Goal: Task Accomplishment & Management: Manage account settings

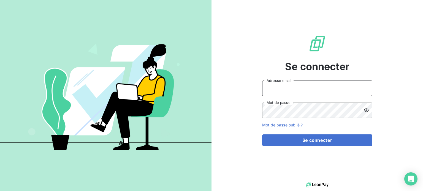
type input "[EMAIL_ADDRESS][DOMAIN_NAME]"
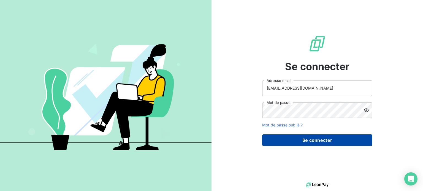
click at [298, 139] on button "Se connecter" at bounding box center [317, 141] width 110 height 12
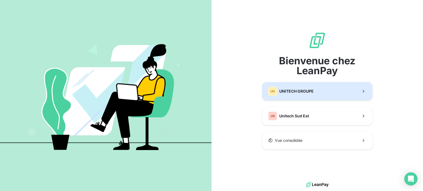
click at [298, 93] on span "UNITECH GROUPE" at bounding box center [296, 92] width 34 height 6
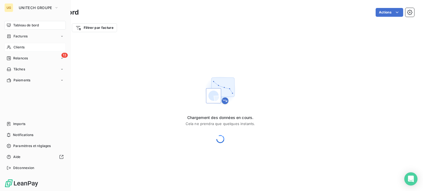
click at [19, 47] on span "Clients" at bounding box center [19, 47] width 11 height 5
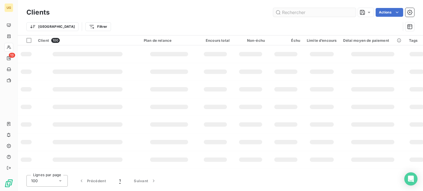
click at [331, 12] on input "text" at bounding box center [314, 12] width 83 height 9
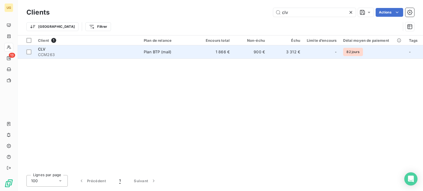
type input "clv"
click at [251, 53] on td "900 €" at bounding box center [250, 51] width 35 height 13
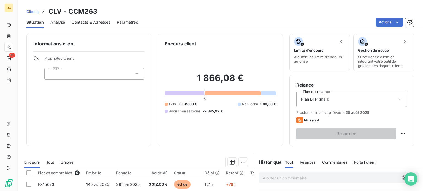
scroll to position [55, 0]
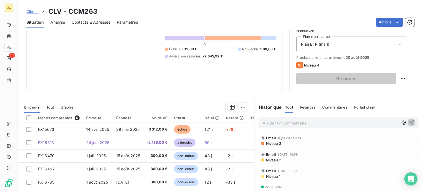
click at [263, 122] on p "Ajouter un commentaire ﻿" at bounding box center [331, 123] width 136 height 7
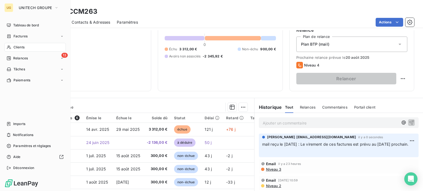
click at [13, 60] on span "Relances" at bounding box center [20, 58] width 15 height 5
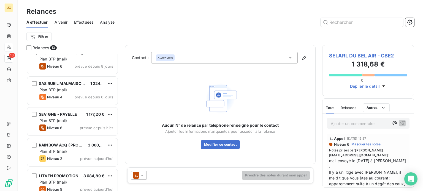
scroll to position [83, 0]
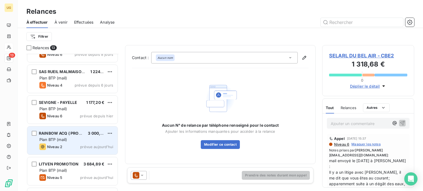
click at [67, 141] on span "Plan BTP (mail)" at bounding box center [53, 139] width 28 height 5
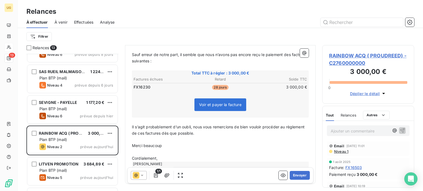
scroll to position [88, 0]
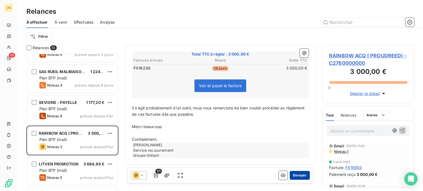
click at [293, 176] on button "Envoyer" at bounding box center [300, 175] width 20 height 9
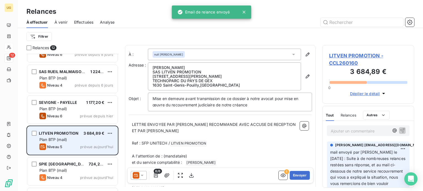
click at [75, 144] on div "Niveau 5 prévue aujourd’hui" at bounding box center [76, 147] width 74 height 7
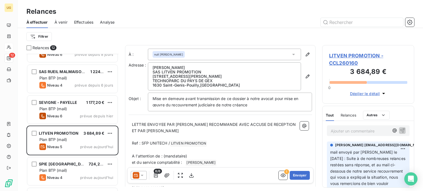
click at [145, 177] on div at bounding box center [139, 175] width 16 height 9
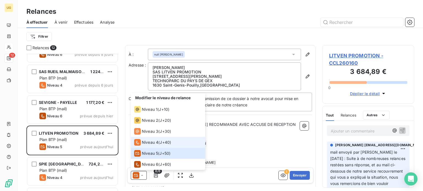
click at [150, 144] on span "Niveau 4" at bounding box center [150, 143] width 17 height 6
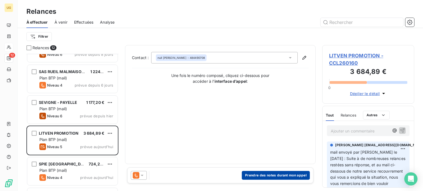
click at [279, 178] on button "Prendre des notes durant mon appel" at bounding box center [276, 175] width 68 height 9
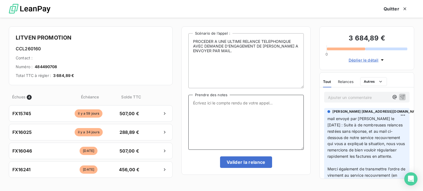
click at [213, 110] on textarea "Prendre des notes" at bounding box center [245, 122] width 115 height 55
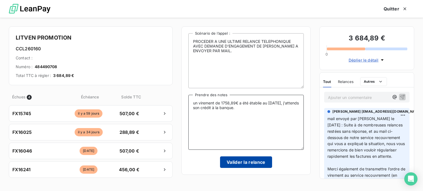
type textarea "un virement de 1758,89€ a été établie au 12/08/2025, j'attends son crédit à la …"
click at [245, 162] on button "Valider la relance" at bounding box center [246, 163] width 52 height 12
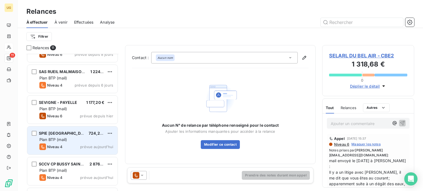
scroll to position [110, 0]
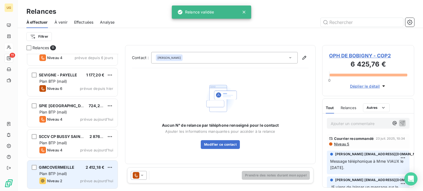
click at [79, 169] on div "GIMCOVERMEILLE 2 412,18 €" at bounding box center [76, 167] width 74 height 5
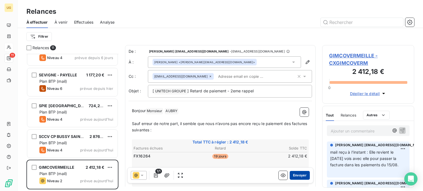
click at [294, 178] on button "Envoyer" at bounding box center [300, 175] width 20 height 9
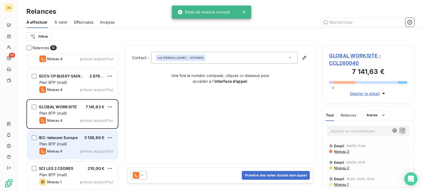
scroll to position [171, 0]
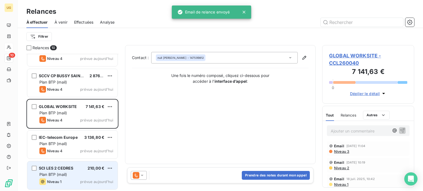
click at [82, 171] on div "SCI LES 2 CEDRES 210,00 €" at bounding box center [76, 168] width 74 height 5
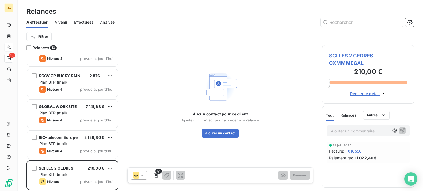
click at [354, 57] on span "SCI LES 2 CEDRES - CXMMMEGAL" at bounding box center [368, 59] width 78 height 15
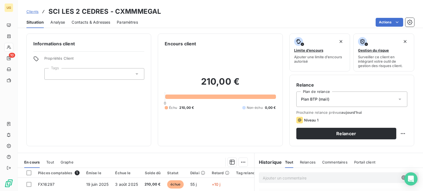
click at [90, 22] on span "Contacts & Adresses" at bounding box center [91, 23] width 39 height 6
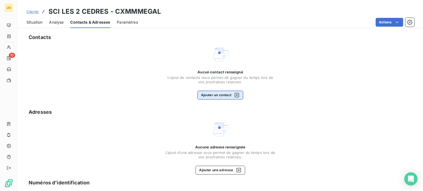
click at [203, 95] on button "Ajouter un contact" at bounding box center [221, 95] width 46 height 9
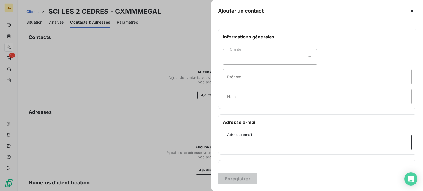
click at [225, 144] on input "Adresse email" at bounding box center [317, 142] width 189 height 15
paste input "loyermeaux@gmail.com"
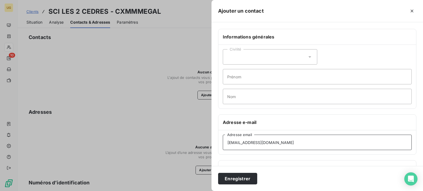
type input "loyermeaux@gmail.com"
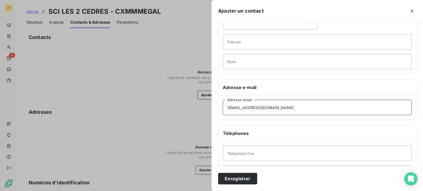
scroll to position [83, 0]
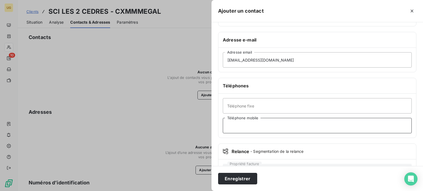
click at [231, 128] on input "Téléphone mobile" at bounding box center [317, 125] width 189 height 15
paste input "06.58.20.16.60"
type input "06.58.20.16.60"
click at [238, 181] on button "Enregistrer" at bounding box center [237, 179] width 39 height 12
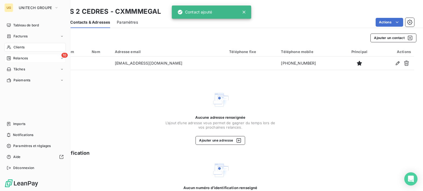
click at [14, 56] on span "Relances" at bounding box center [20, 58] width 15 height 5
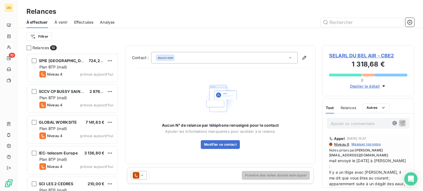
scroll to position [171, 0]
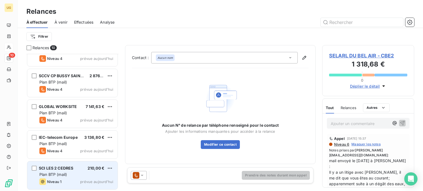
click at [84, 177] on div "Plan BTP (mail)" at bounding box center [76, 175] width 74 height 6
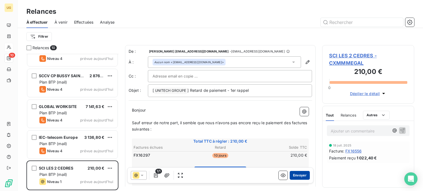
click at [293, 176] on button "Envoyer" at bounding box center [300, 175] width 20 height 9
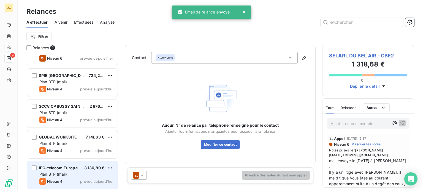
scroll to position [140, 0]
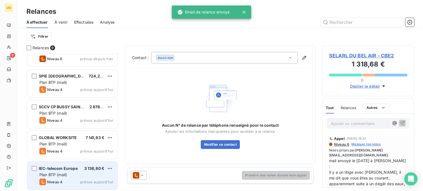
click at [73, 173] on div "Plan BTP (mail)" at bounding box center [76, 175] width 74 height 6
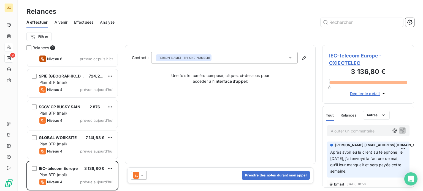
click at [145, 177] on div at bounding box center [139, 175] width 16 height 9
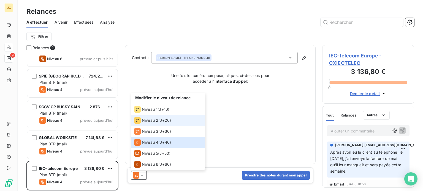
click at [155, 122] on span "Niveau 2" at bounding box center [150, 121] width 17 height 6
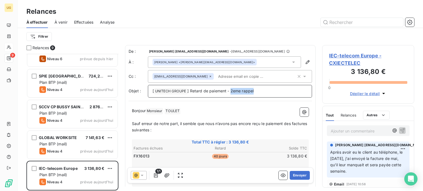
drag, startPoint x: 230, startPoint y: 92, endPoint x: 283, endPoint y: 93, distance: 52.9
click at [283, 93] on p "[ UNITECH GROUPE ﻿ ] Retard de paiement - 2eme rappel" at bounding box center [230, 91] width 155 height 7
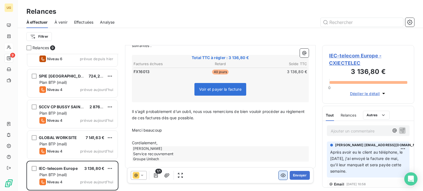
scroll to position [88, 0]
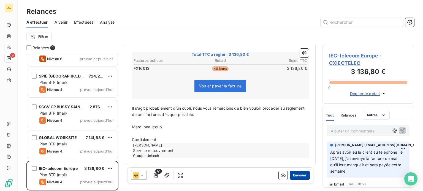
click at [290, 175] on button "Envoyer" at bounding box center [300, 175] width 20 height 9
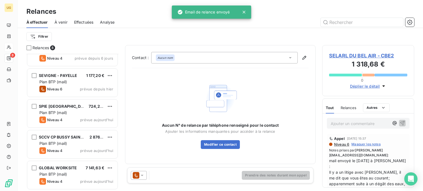
scroll to position [109, 0]
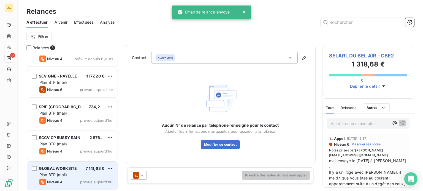
click at [87, 179] on div "Niveau 4 prévue aujourd’hui" at bounding box center [76, 182] width 74 height 7
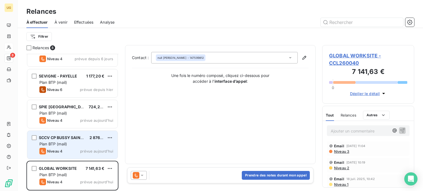
click at [96, 146] on div "Plan BTP (mail)" at bounding box center [76, 145] width 74 height 6
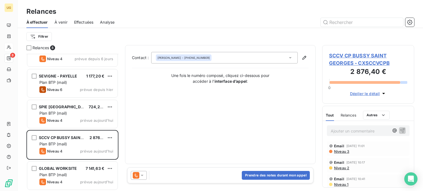
click at [143, 175] on icon at bounding box center [142, 175] width 3 height 1
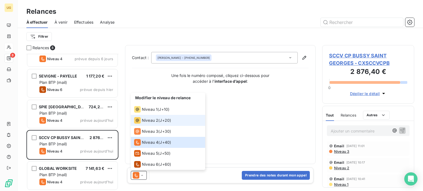
click at [149, 120] on span "Niveau 2" at bounding box center [150, 121] width 17 height 6
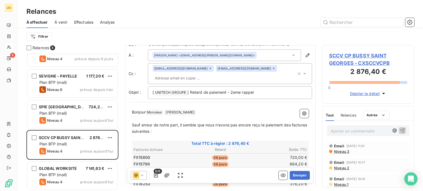
scroll to position [1, 0]
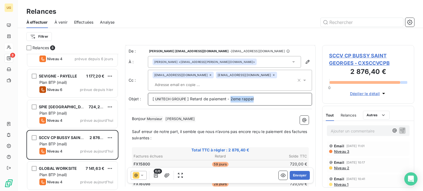
drag, startPoint x: 232, startPoint y: 99, endPoint x: 274, endPoint y: 101, distance: 42.5
click at [274, 101] on p "[ UNITECH GROUPE ﻿ ] Retard de paiement - 2eme rappel" at bounding box center [230, 99] width 155 height 7
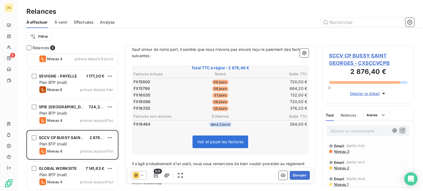
scroll to position [83, 0]
click at [156, 177] on icon "button" at bounding box center [156, 176] width 6 height 6
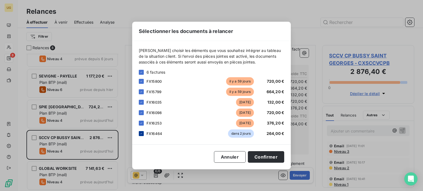
click at [141, 133] on icon at bounding box center [141, 133] width 3 height 3
click at [258, 160] on button "Confirmer" at bounding box center [266, 158] width 36 height 12
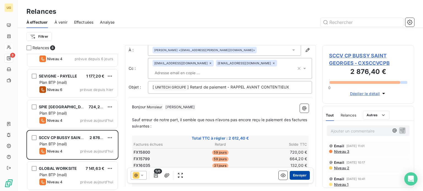
scroll to position [1, 0]
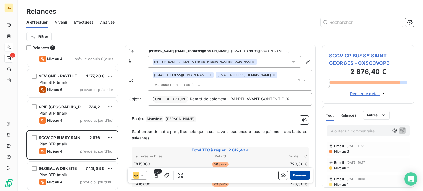
click at [293, 177] on button "Envoyer" at bounding box center [300, 175] width 20 height 9
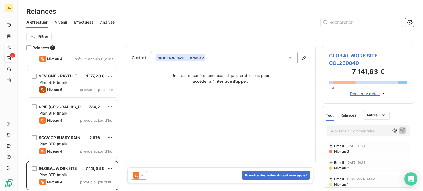
scroll to position [78, 0]
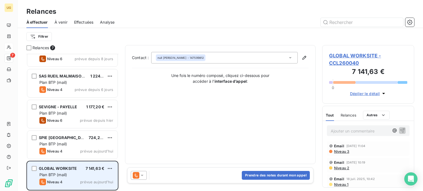
click at [71, 179] on div "Niveau 4 prévue aujourd’hui" at bounding box center [76, 182] width 74 height 7
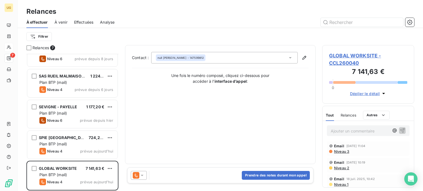
click at [141, 178] on icon at bounding box center [142, 176] width 6 height 6
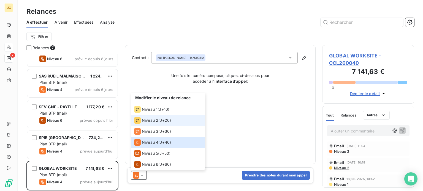
click at [152, 123] on span "Niveau 2" at bounding box center [150, 121] width 17 height 6
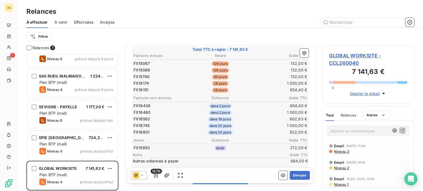
scroll to position [111, 0]
click at [143, 176] on icon at bounding box center [142, 176] width 6 height 6
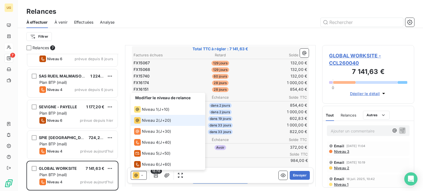
click at [149, 121] on span "Niveau 2" at bounding box center [150, 121] width 17 height 6
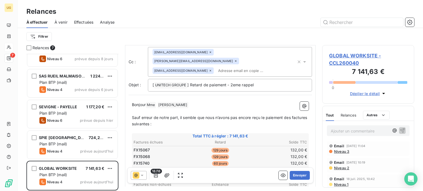
scroll to position [1, 0]
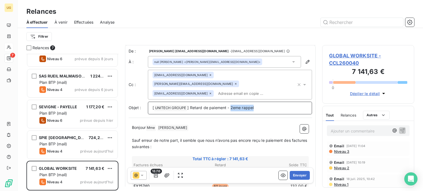
drag, startPoint x: 230, startPoint y: 98, endPoint x: 291, endPoint y: 99, distance: 60.6
click at [290, 105] on p "[ UNITECH GROUPE ﻿ ] Retard de paiement - 2eme rappel" at bounding box center [230, 108] width 155 height 7
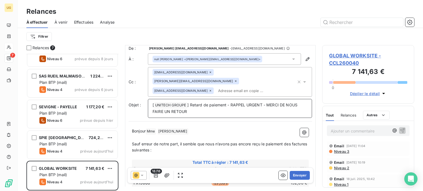
scroll to position [0, 0]
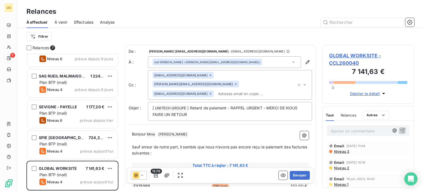
click at [209, 74] on icon at bounding box center [210, 75] width 3 height 3
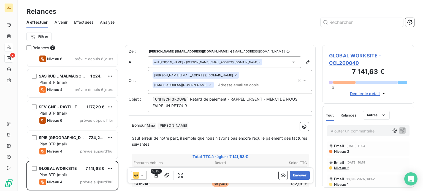
click at [260, 32] on div "Filtrer" at bounding box center [220, 36] width 388 height 10
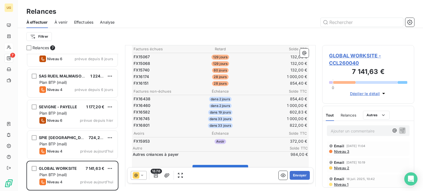
scroll to position [138, 0]
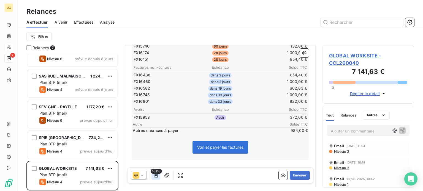
click at [156, 175] on icon "button" at bounding box center [156, 176] width 6 height 6
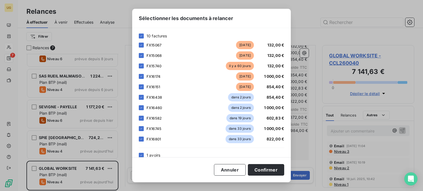
scroll to position [55, 0]
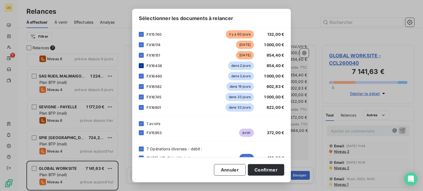
click at [140, 66] on icon at bounding box center [141, 65] width 3 height 3
click at [141, 77] on icon at bounding box center [141, 76] width 3 height 3
click at [142, 87] on icon at bounding box center [141, 86] width 3 height 3
click at [141, 98] on icon at bounding box center [141, 97] width 3 height 3
click at [140, 109] on icon at bounding box center [141, 107] width 3 height 3
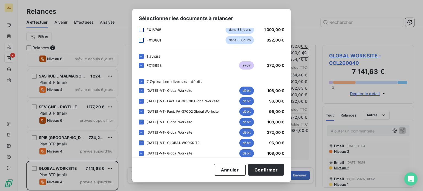
scroll to position [129, 0]
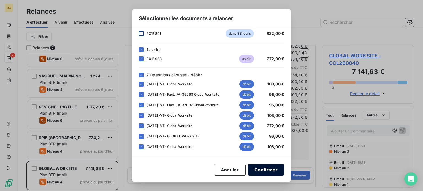
click at [263, 172] on button "Confirmer" at bounding box center [266, 170] width 36 height 12
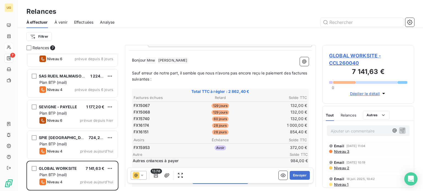
scroll to position [56, 0]
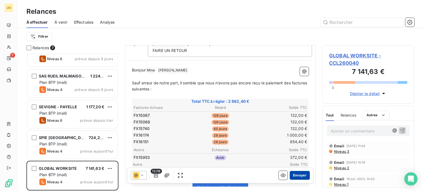
click at [298, 176] on button "Envoyer" at bounding box center [300, 175] width 20 height 9
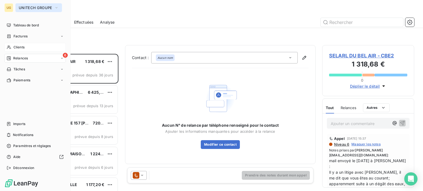
click at [32, 5] on button "UNITECH GROUPE" at bounding box center [38, 7] width 47 height 9
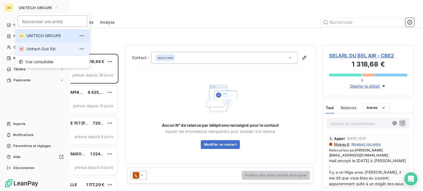
click at [36, 48] on span "Unitech Sud Est" at bounding box center [50, 49] width 49 height 6
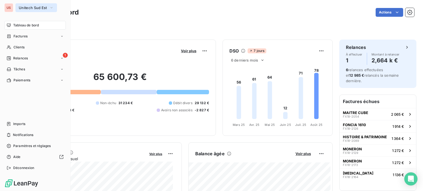
click at [31, 9] on span "Unitech Sud Est" at bounding box center [33, 8] width 28 height 4
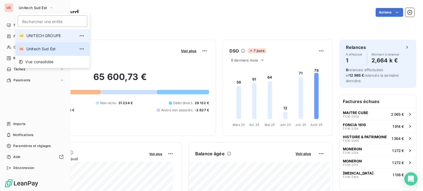
click at [32, 37] on span "UNITECH GROUPE" at bounding box center [50, 36] width 49 height 6
